Goal: Task Accomplishment & Management: Manage account settings

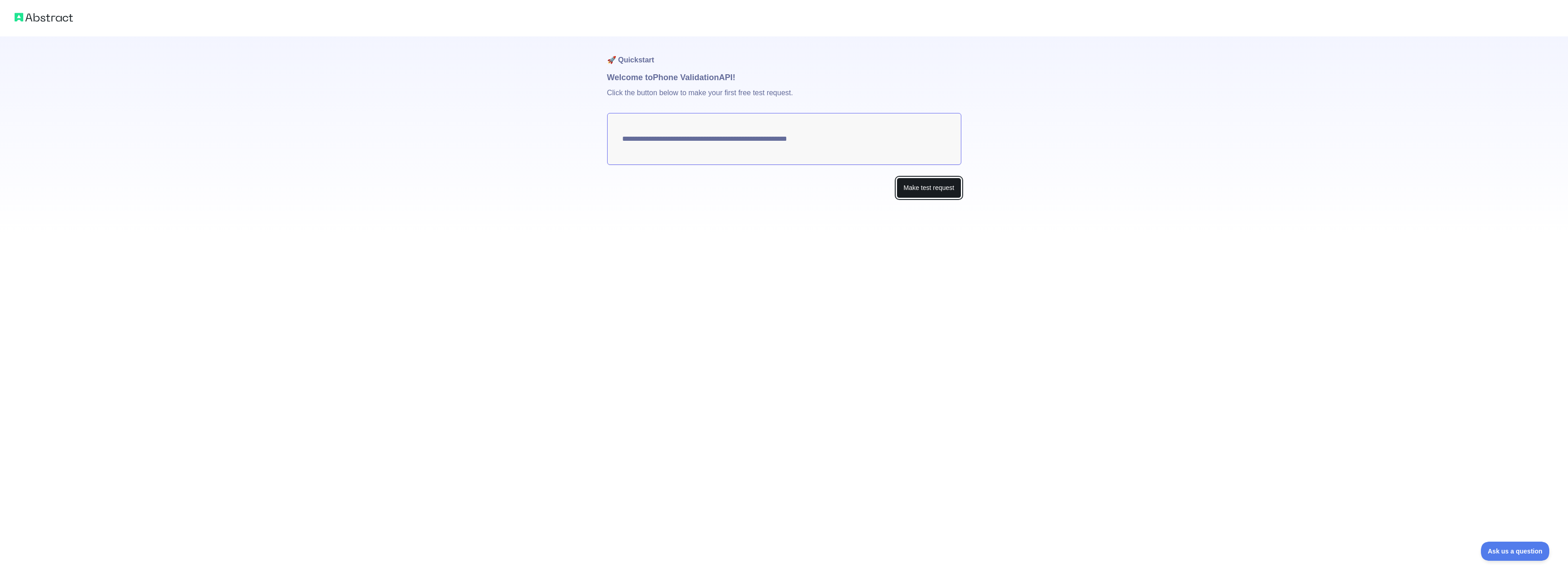
click at [947, 191] on button "Make test request" at bounding box center [929, 188] width 65 height 21
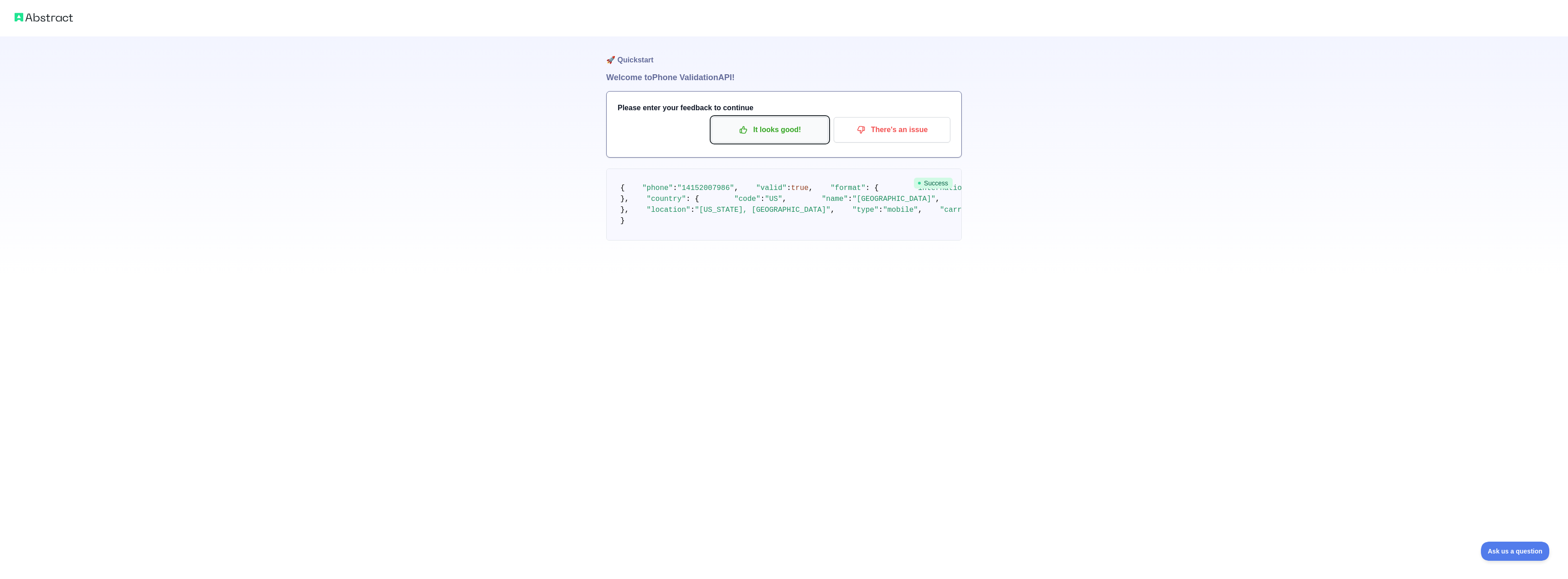
click at [786, 131] on p "It looks good!" at bounding box center [769, 130] width 103 height 15
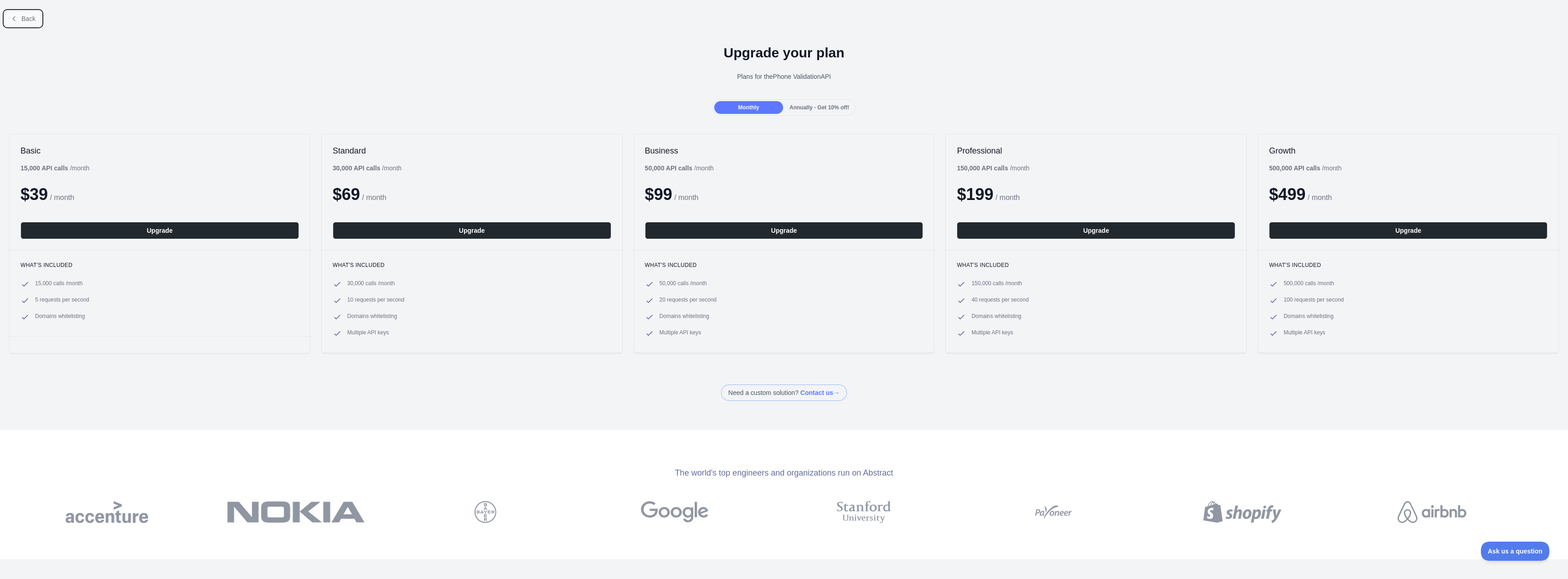
click at [15, 16] on icon at bounding box center [14, 19] width 7 height 7
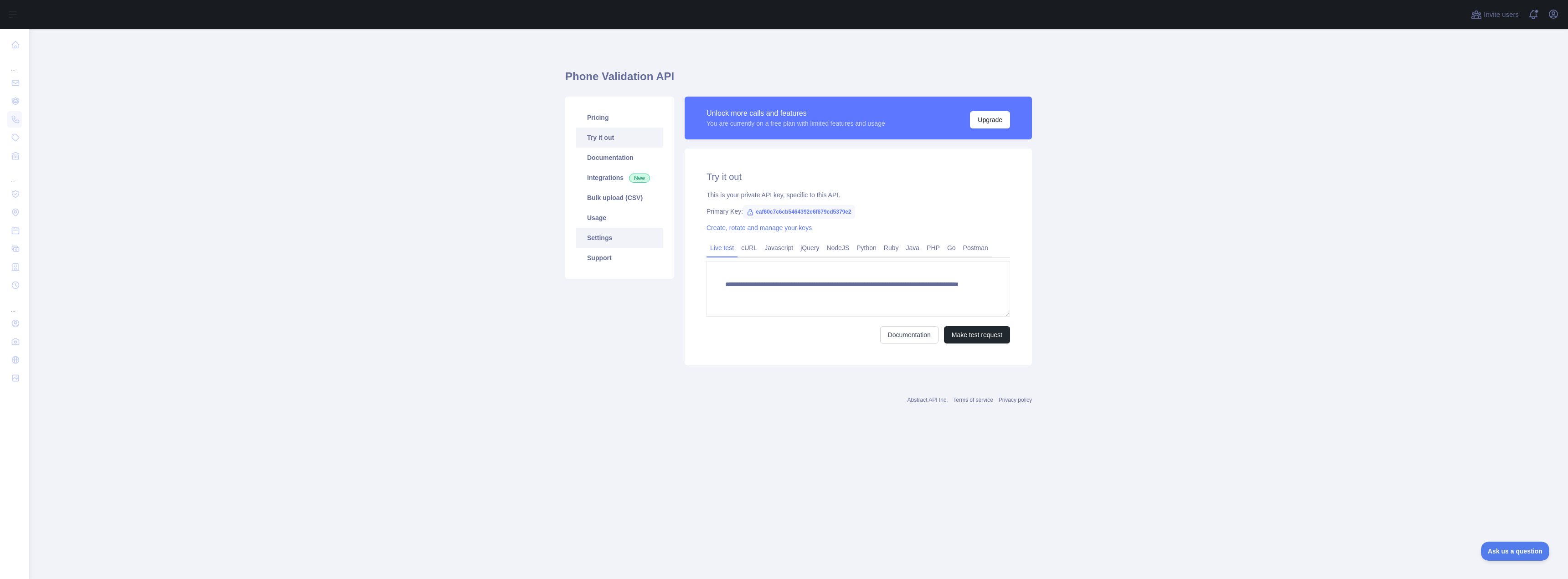
click at [607, 241] on link "Settings" at bounding box center [620, 237] width 86 height 20
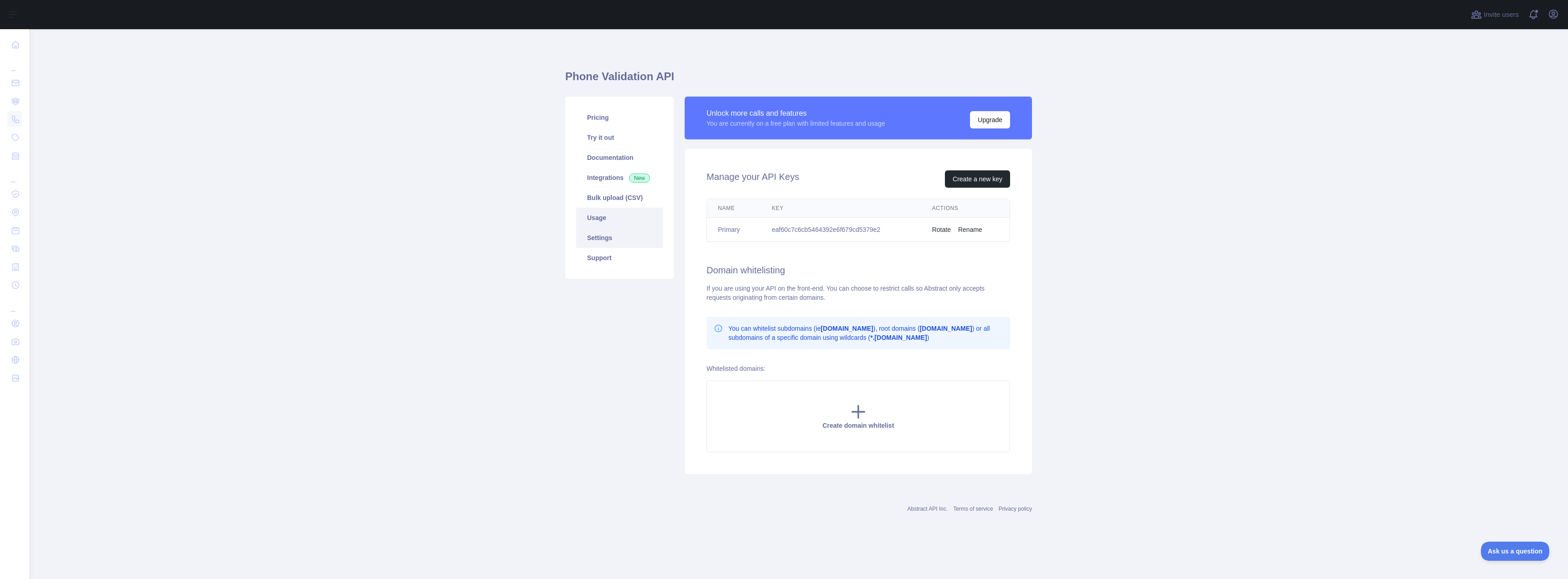
click at [630, 219] on link "Usage" at bounding box center [620, 217] width 86 height 20
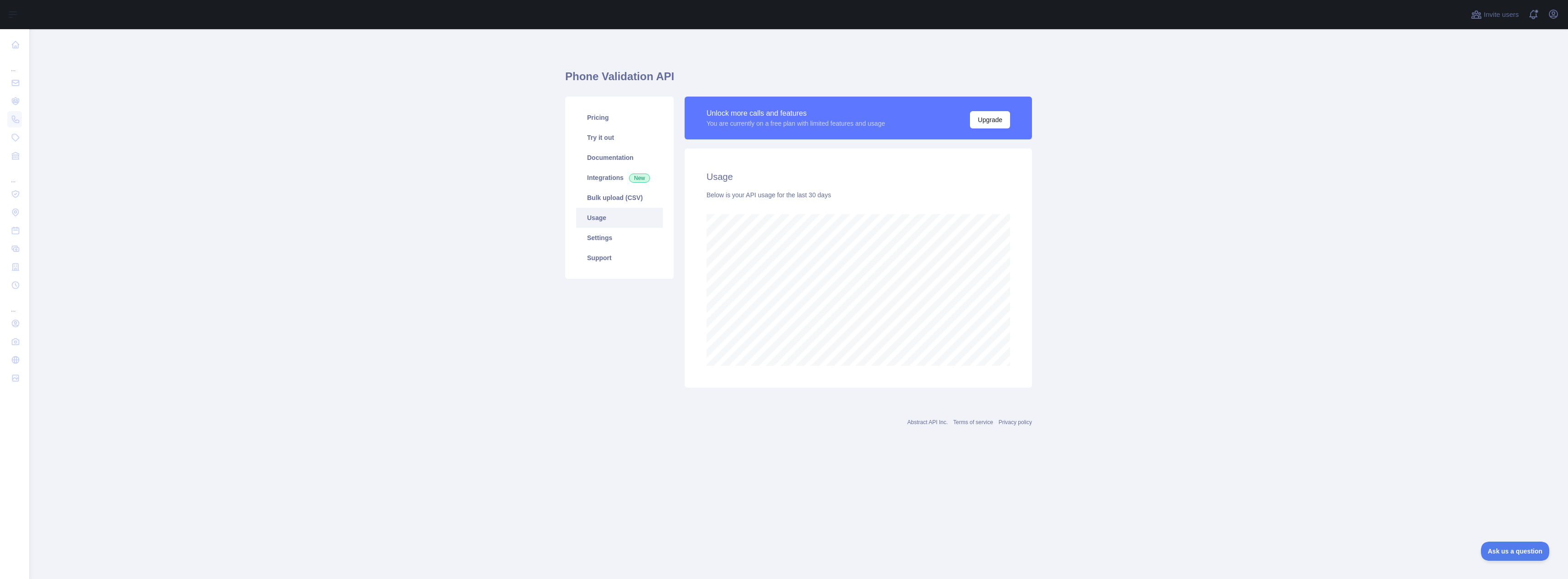
scroll to position [550, 1539]
click at [621, 255] on link "Support" at bounding box center [620, 257] width 86 height 20
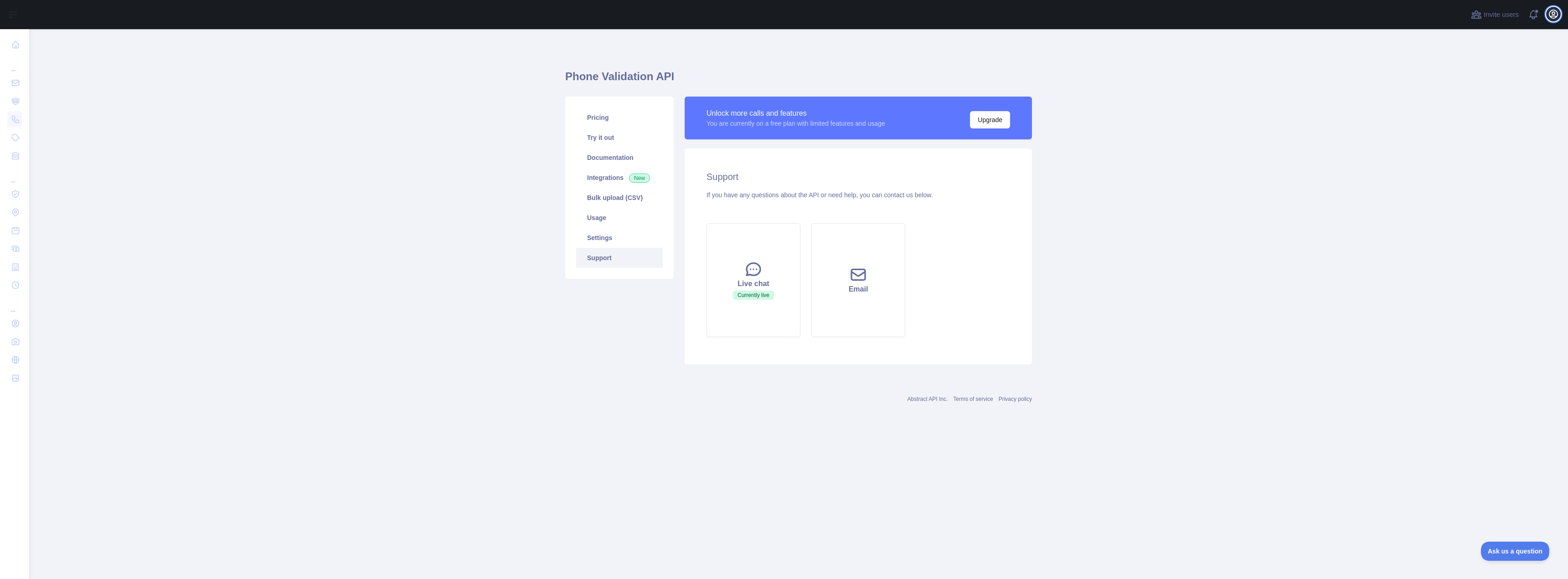
click at [1549, 17] on icon "button" at bounding box center [1553, 14] width 11 height 11
click at [1528, 71] on link "Account settings" at bounding box center [1510, 66] width 102 height 16
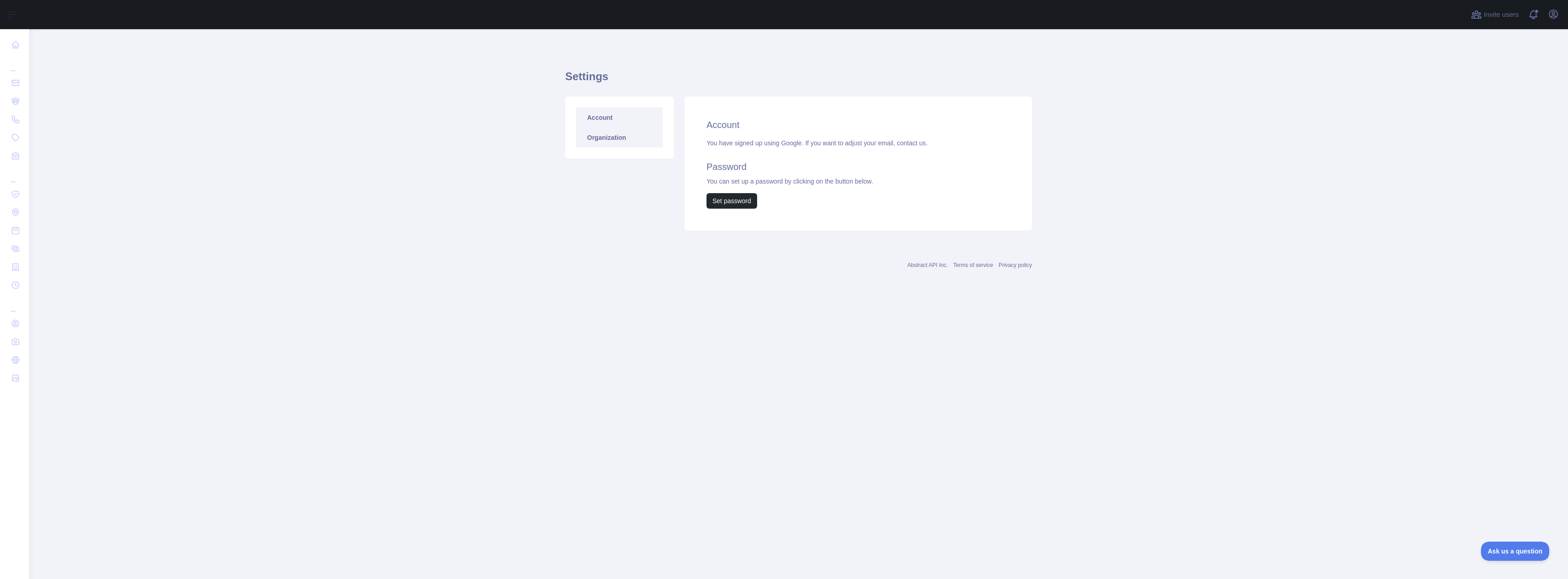
click at [614, 140] on link "Organization" at bounding box center [620, 137] width 86 height 20
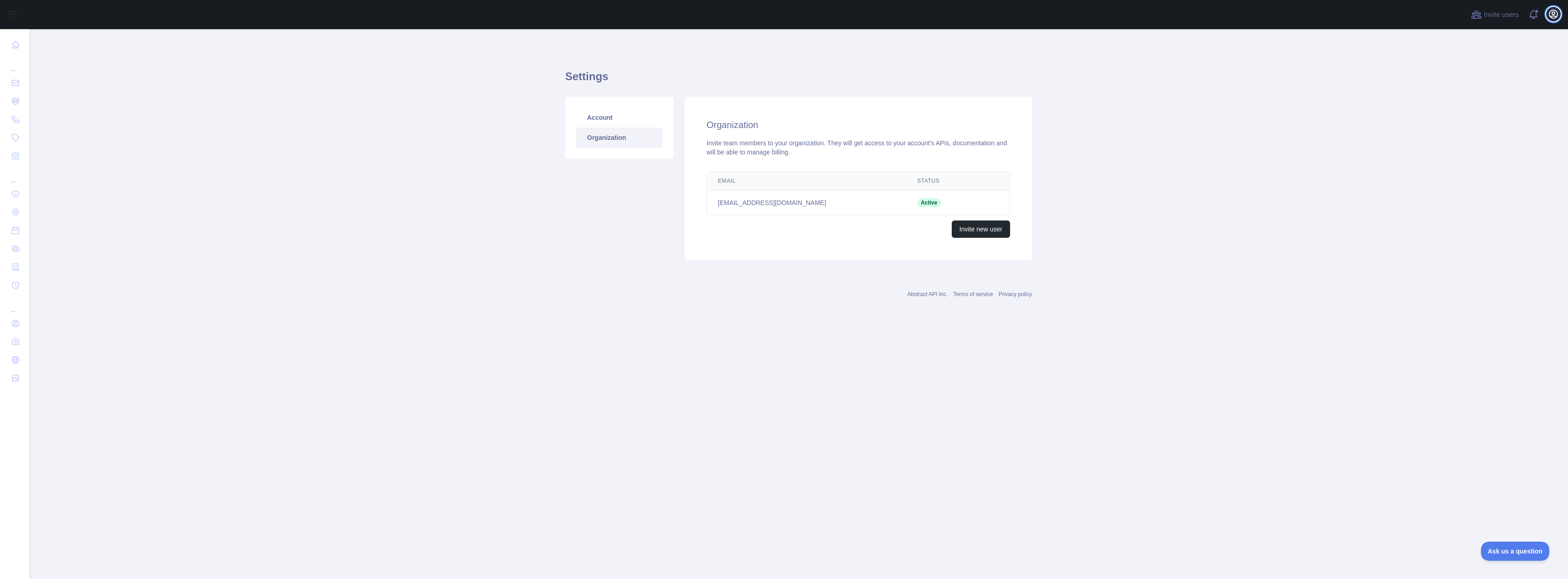
click at [1551, 12] on icon "button" at bounding box center [1553, 14] width 11 height 11
click at [606, 119] on link "Account" at bounding box center [620, 117] width 86 height 20
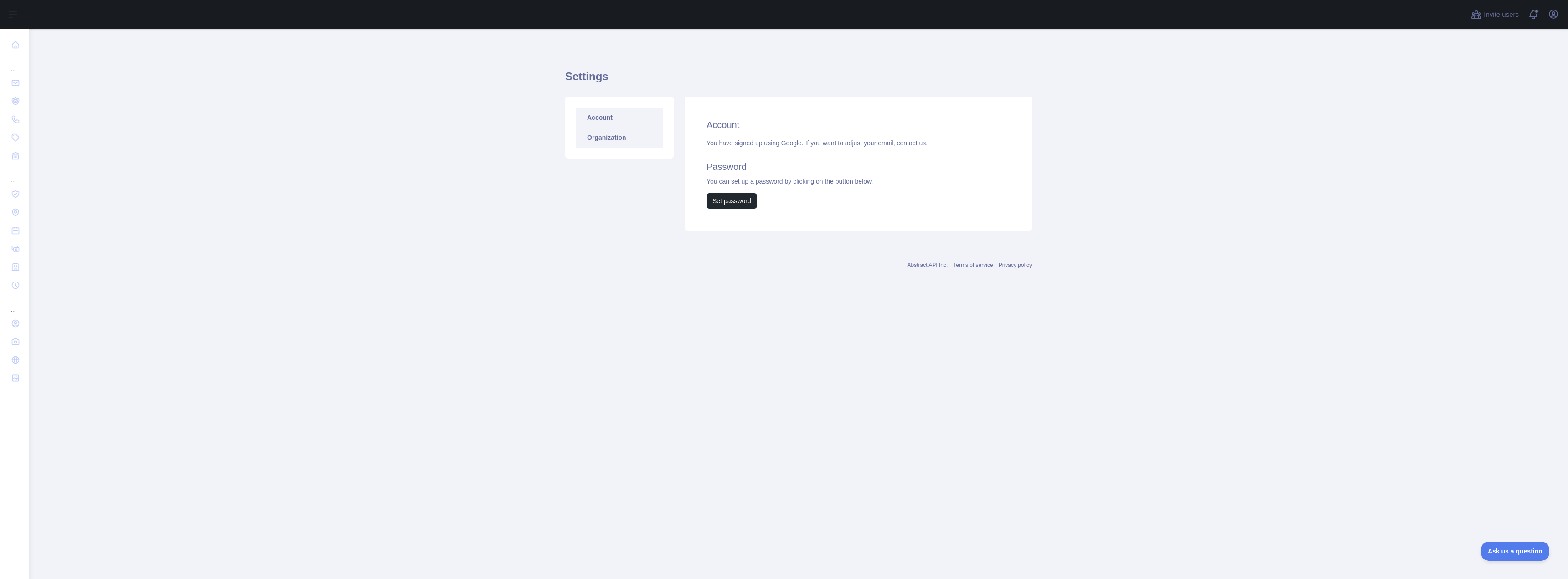
click at [618, 137] on link "Organization" at bounding box center [620, 137] width 86 height 20
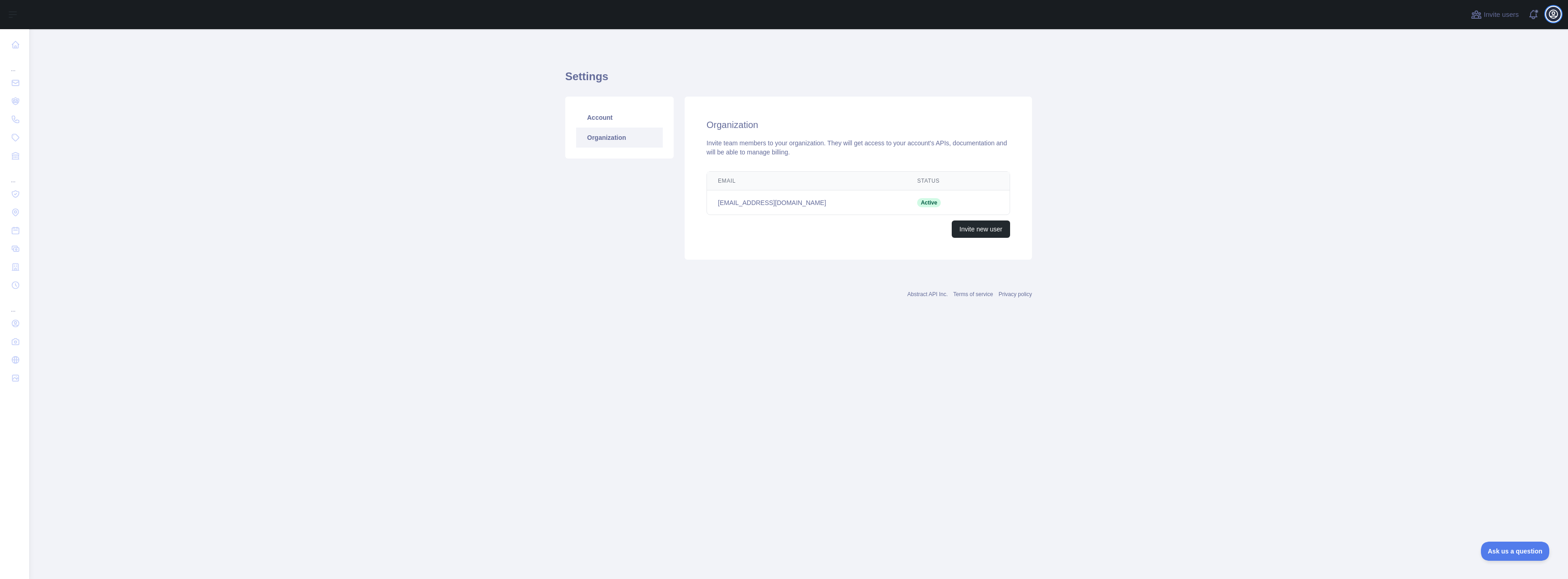
click at [1552, 19] on icon "button" at bounding box center [1553, 14] width 11 height 11
click at [1493, 117] on button "Sign out" at bounding box center [1510, 119] width 102 height 16
